Goal: Task Accomplishment & Management: Manage account settings

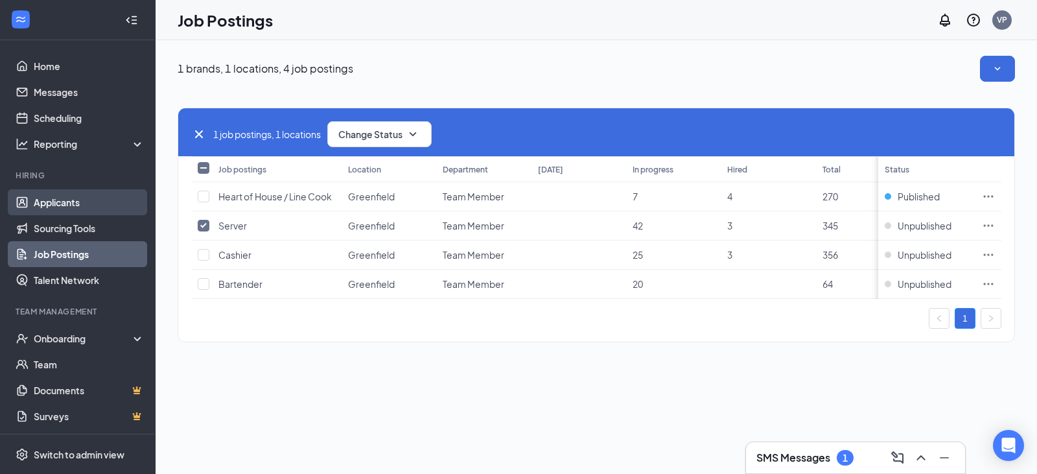
click at [57, 198] on link "Applicants" at bounding box center [89, 202] width 111 height 26
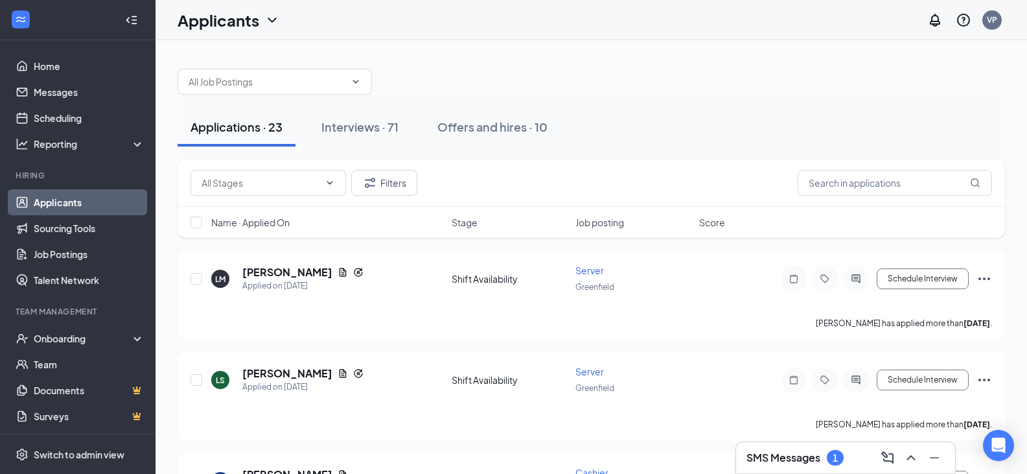
click at [76, 193] on link "Applicants" at bounding box center [89, 202] width 111 height 26
click at [338, 124] on div "Interviews · 71" at bounding box center [359, 127] width 77 height 16
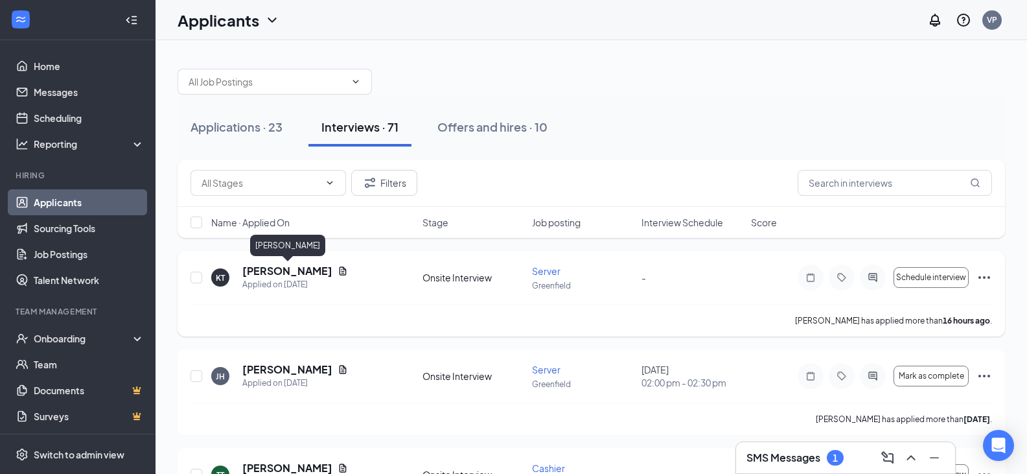
click at [262, 267] on h5 "[PERSON_NAME]" at bounding box center [287, 271] width 90 height 14
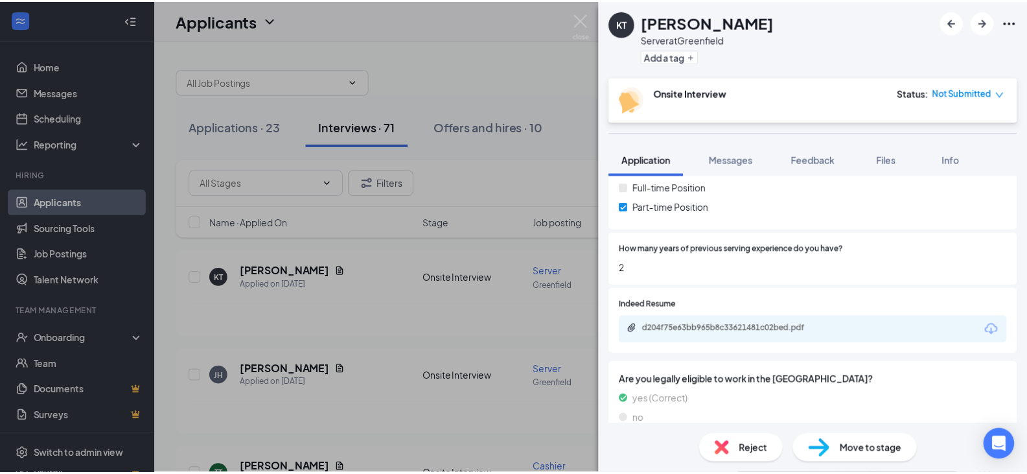
scroll to position [227, 0]
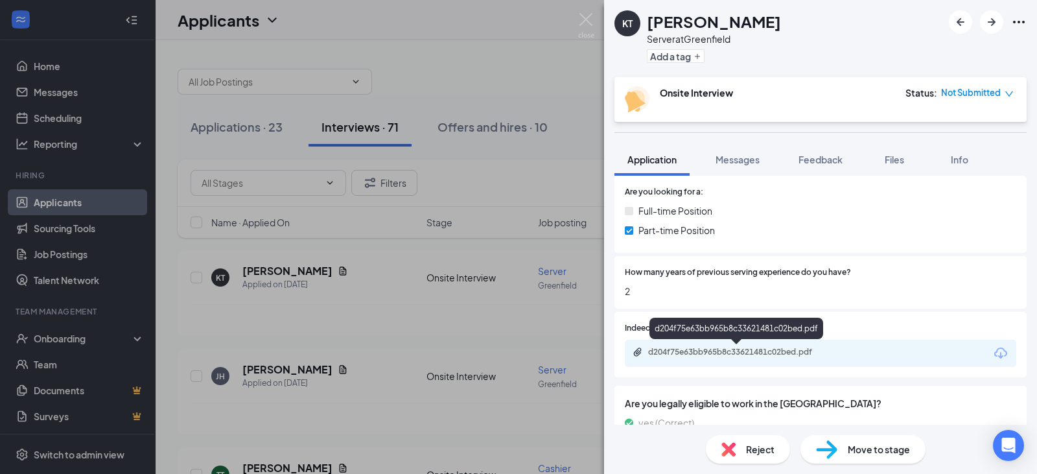
click at [781, 350] on div "d204f75e63bb965b8c33621481c02bed.pdf" at bounding box center [738, 352] width 181 height 10
click at [583, 18] on img at bounding box center [586, 25] width 16 height 25
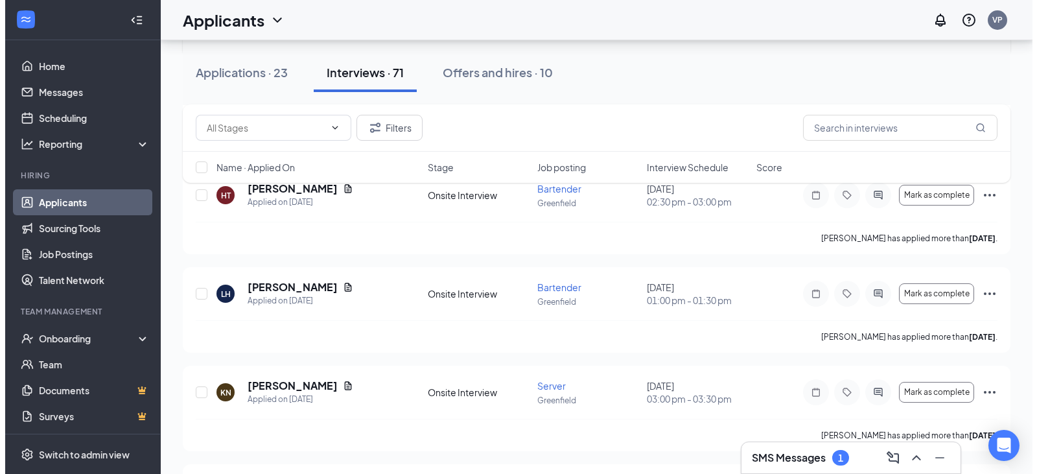
scroll to position [1296, 0]
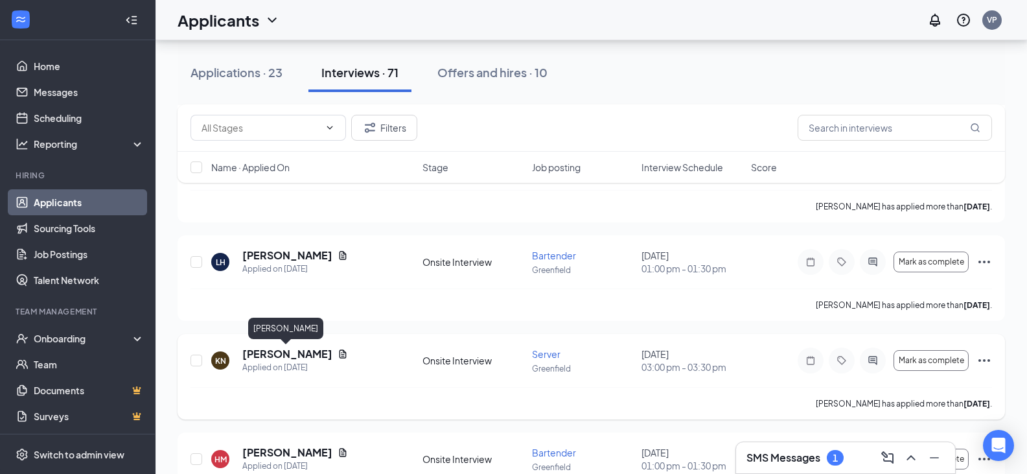
click at [295, 347] on h5 "[PERSON_NAME]" at bounding box center [287, 354] width 90 height 14
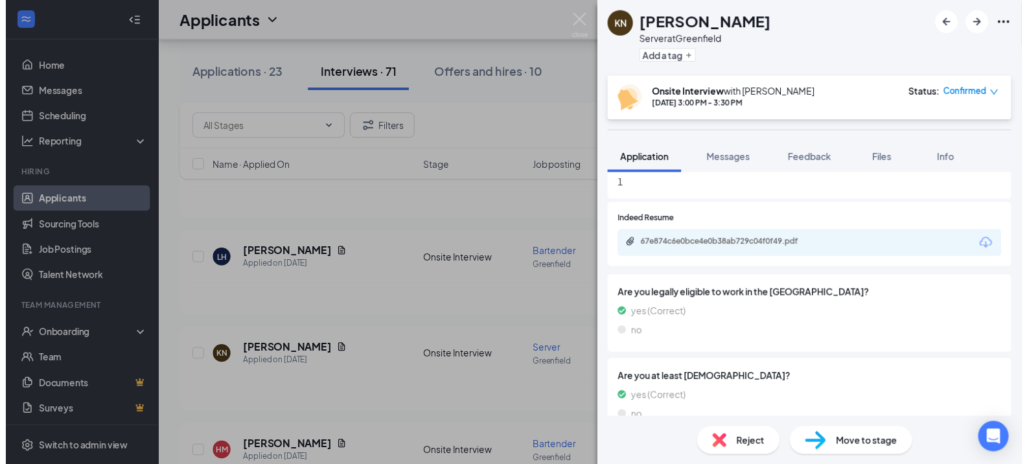
scroll to position [324, 0]
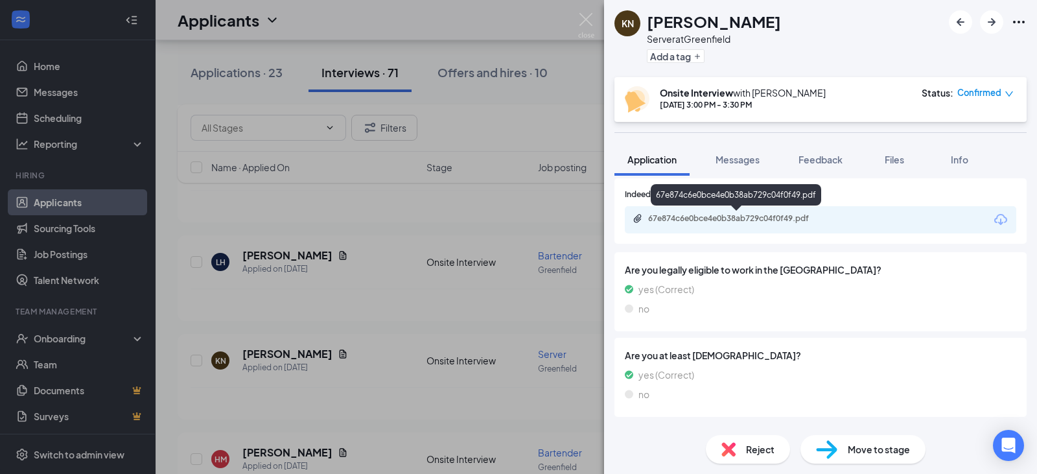
click at [787, 218] on div "67e874c6e0bce4e0b38ab729c04f0f49.pdf" at bounding box center [738, 218] width 181 height 10
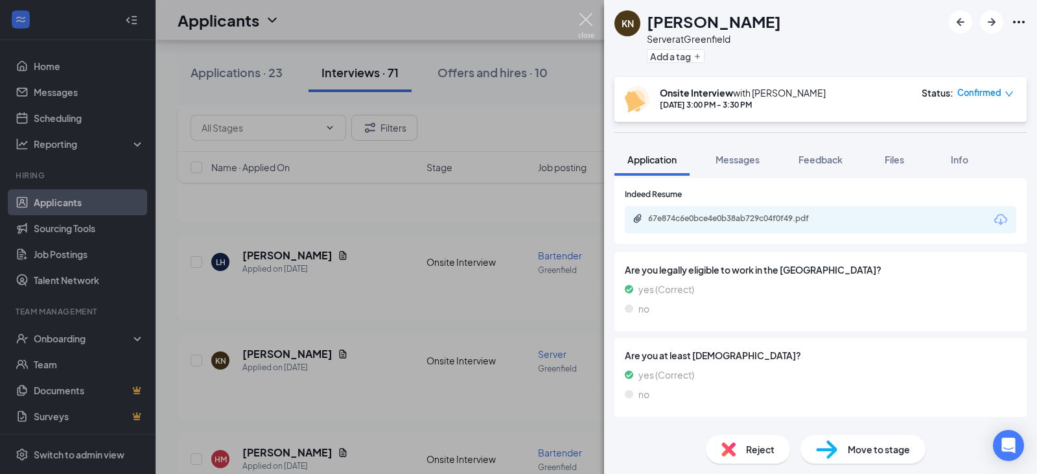
click at [581, 25] on img at bounding box center [586, 25] width 16 height 25
